Goal: Find specific page/section: Find specific page/section

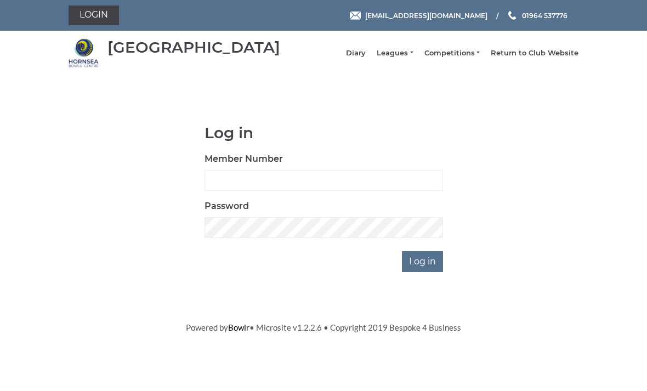
click at [413, 54] on link "Leagues" at bounding box center [395, 53] width 36 height 10
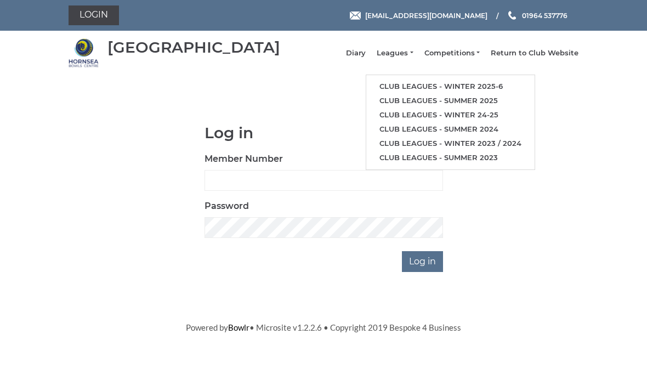
click at [488, 91] on link "Club leagues - Winter 2025-6" at bounding box center [450, 87] width 168 height 14
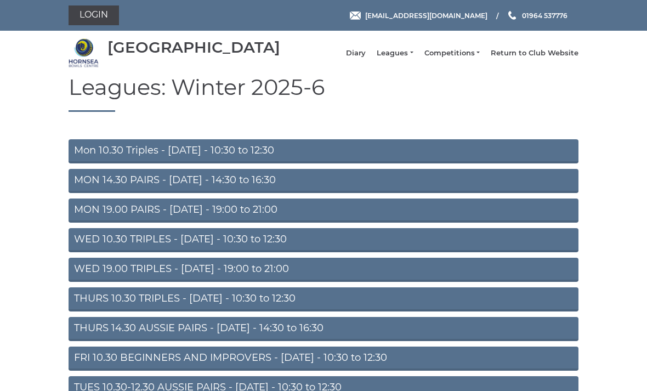
click at [317, 246] on link "WED 10.30 TRIPLES - Wednesday - 10:30 to 12:30" at bounding box center [324, 240] width 510 height 24
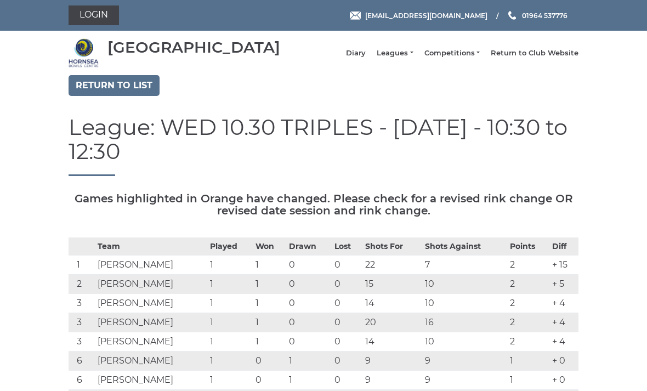
click at [366, 54] on link "Diary" at bounding box center [356, 53] width 20 height 10
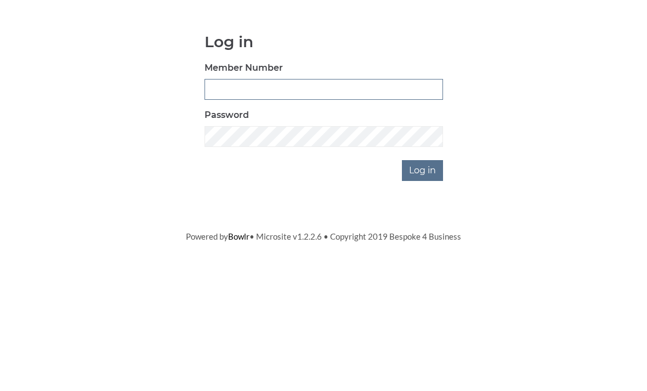
type input "0045"
click at [424, 251] on input "Log in" at bounding box center [422, 261] width 41 height 21
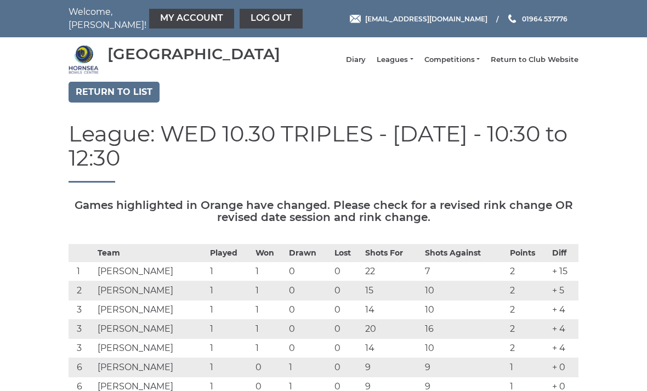
click at [365, 65] on link "Diary" at bounding box center [356, 60] width 20 height 10
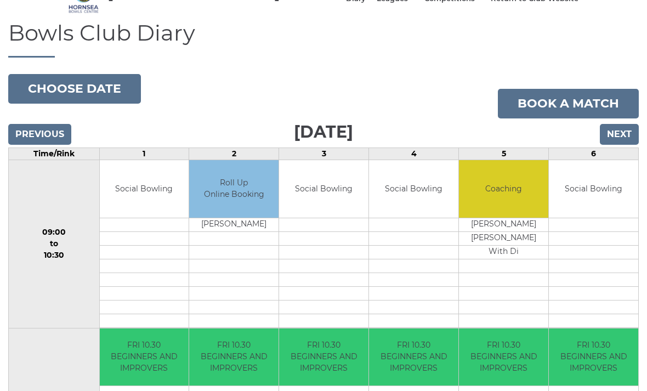
scroll to position [59, 0]
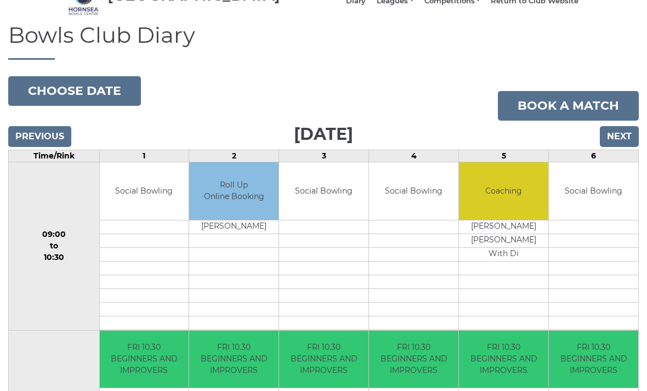
click at [98, 96] on button "Choose date" at bounding box center [74, 91] width 133 height 30
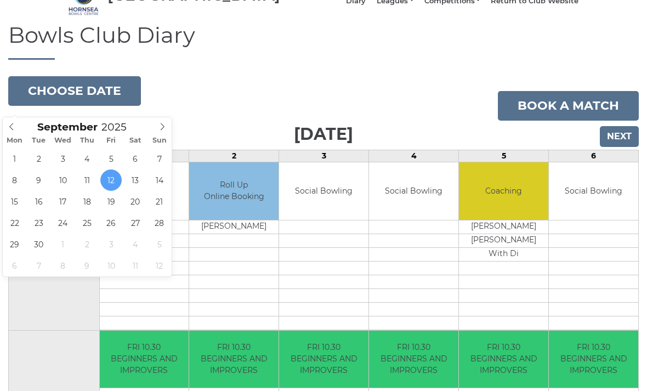
type input "2025-09-23"
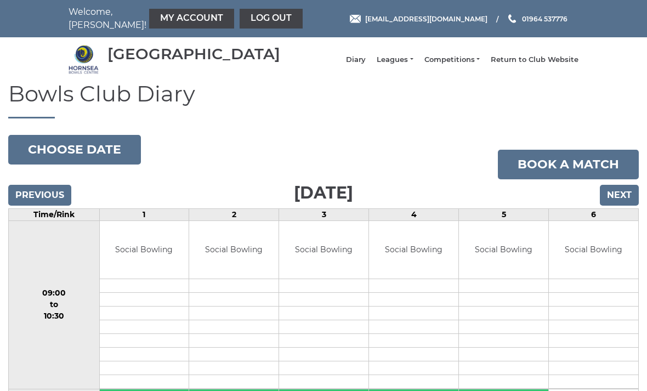
click at [86, 158] on button "Choose date" at bounding box center [74, 150] width 133 height 30
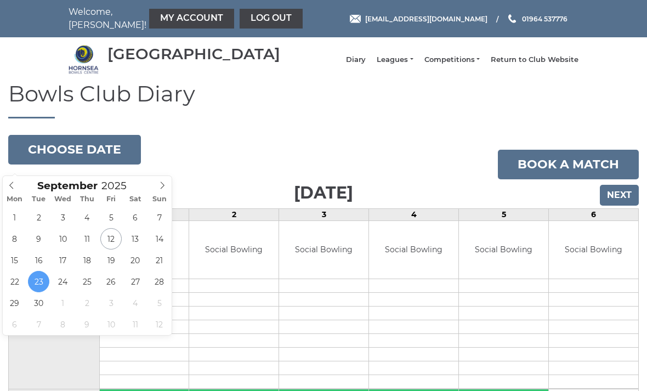
type input "[DATE]"
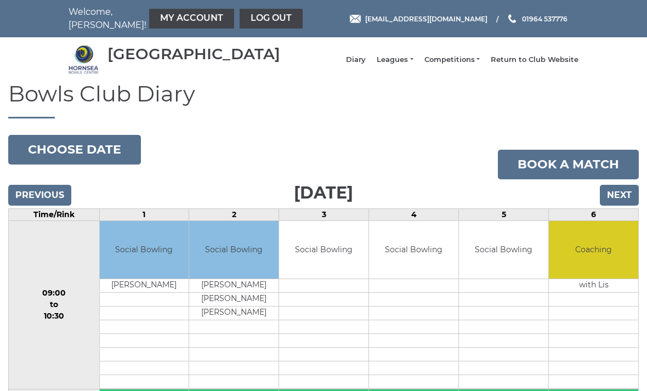
click at [45, 198] on input "Previous" at bounding box center [39, 195] width 63 height 21
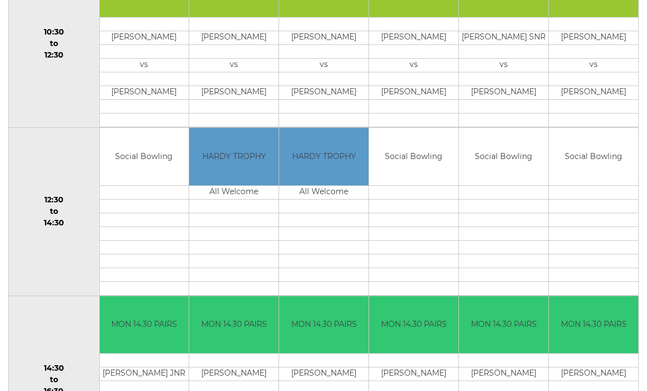
scroll to position [427, 0]
